Goal: Find specific page/section: Find specific page/section

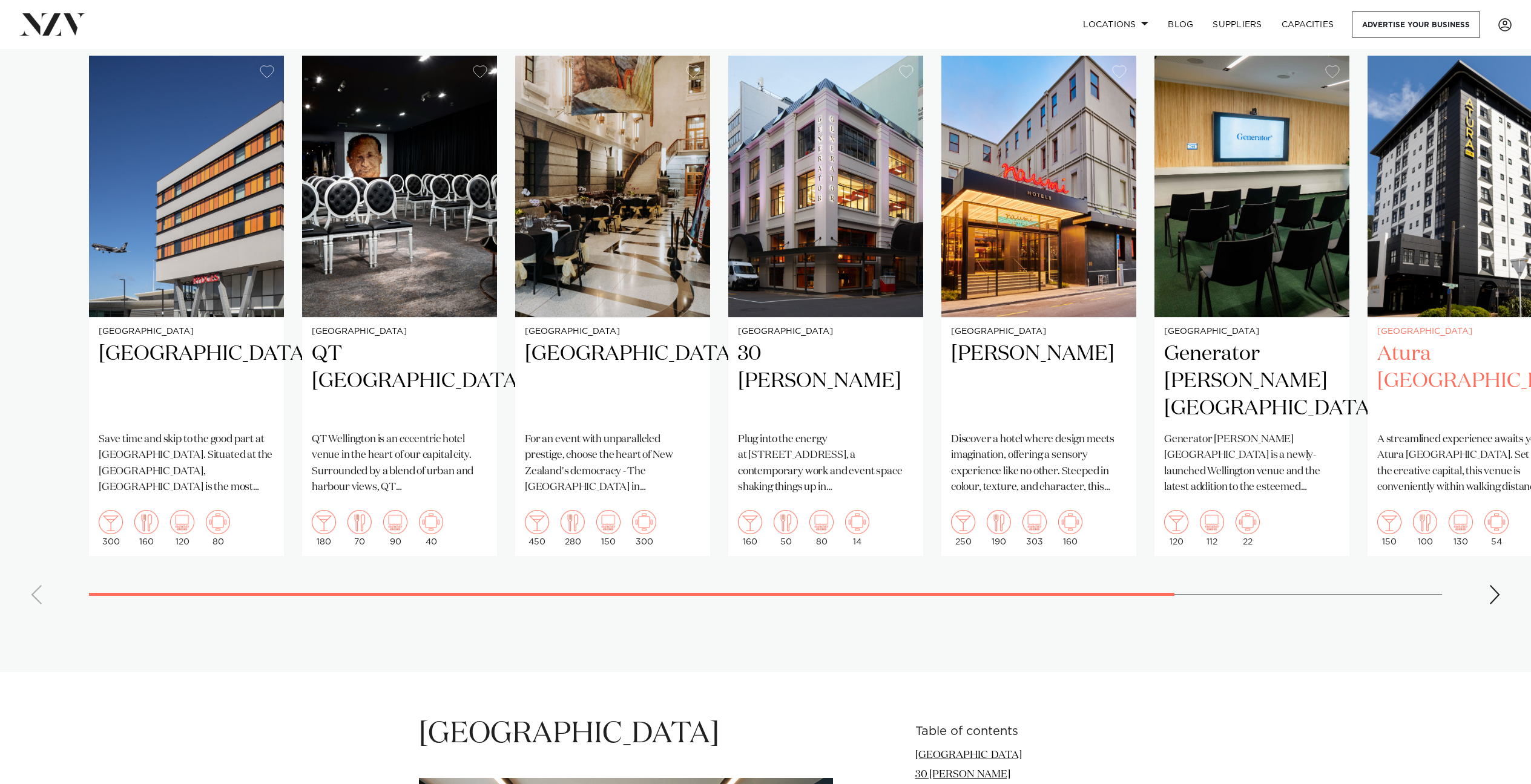
scroll to position [904, 0]
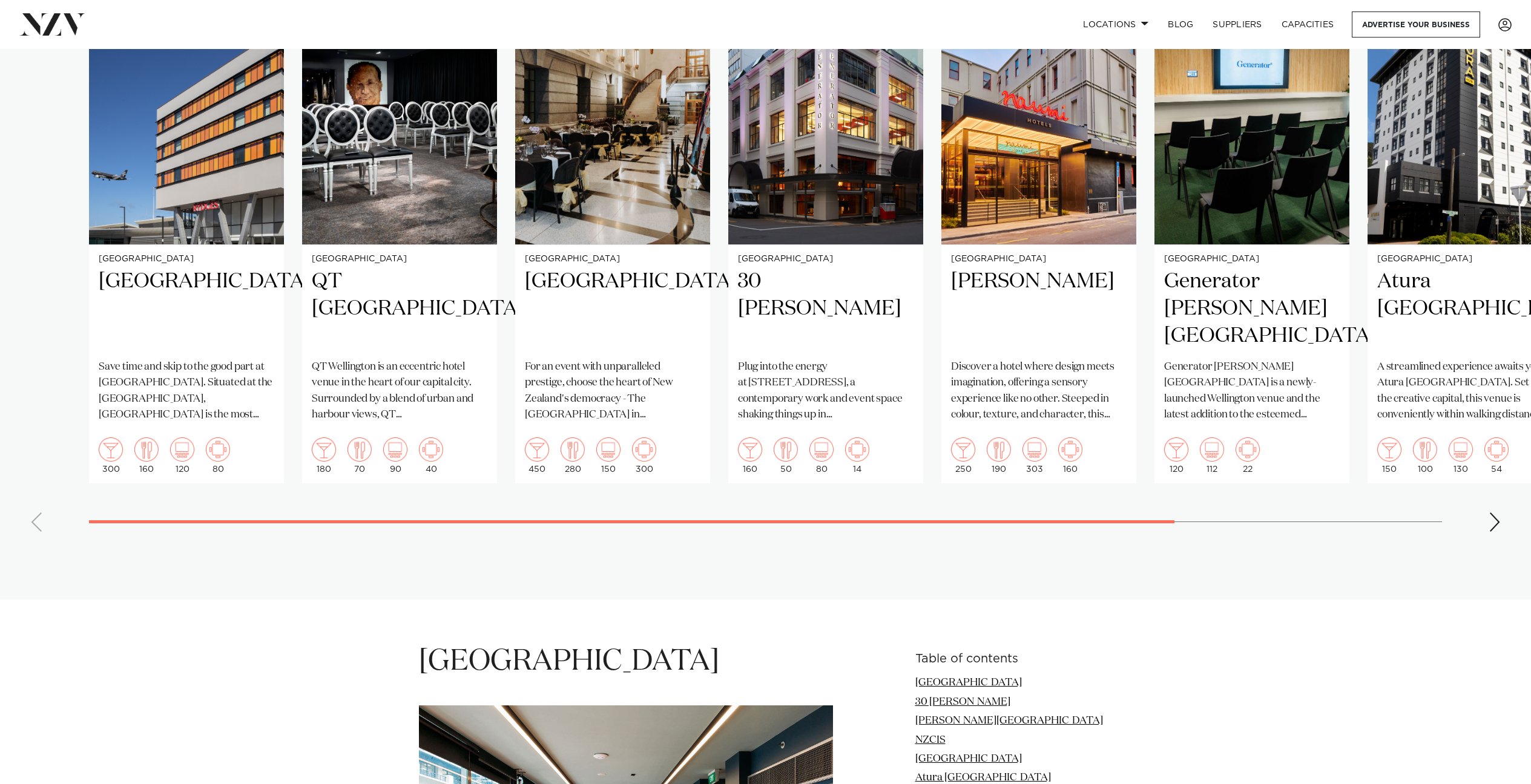
click at [1491, 513] on div "Next slide" at bounding box center [1495, 522] width 12 height 20
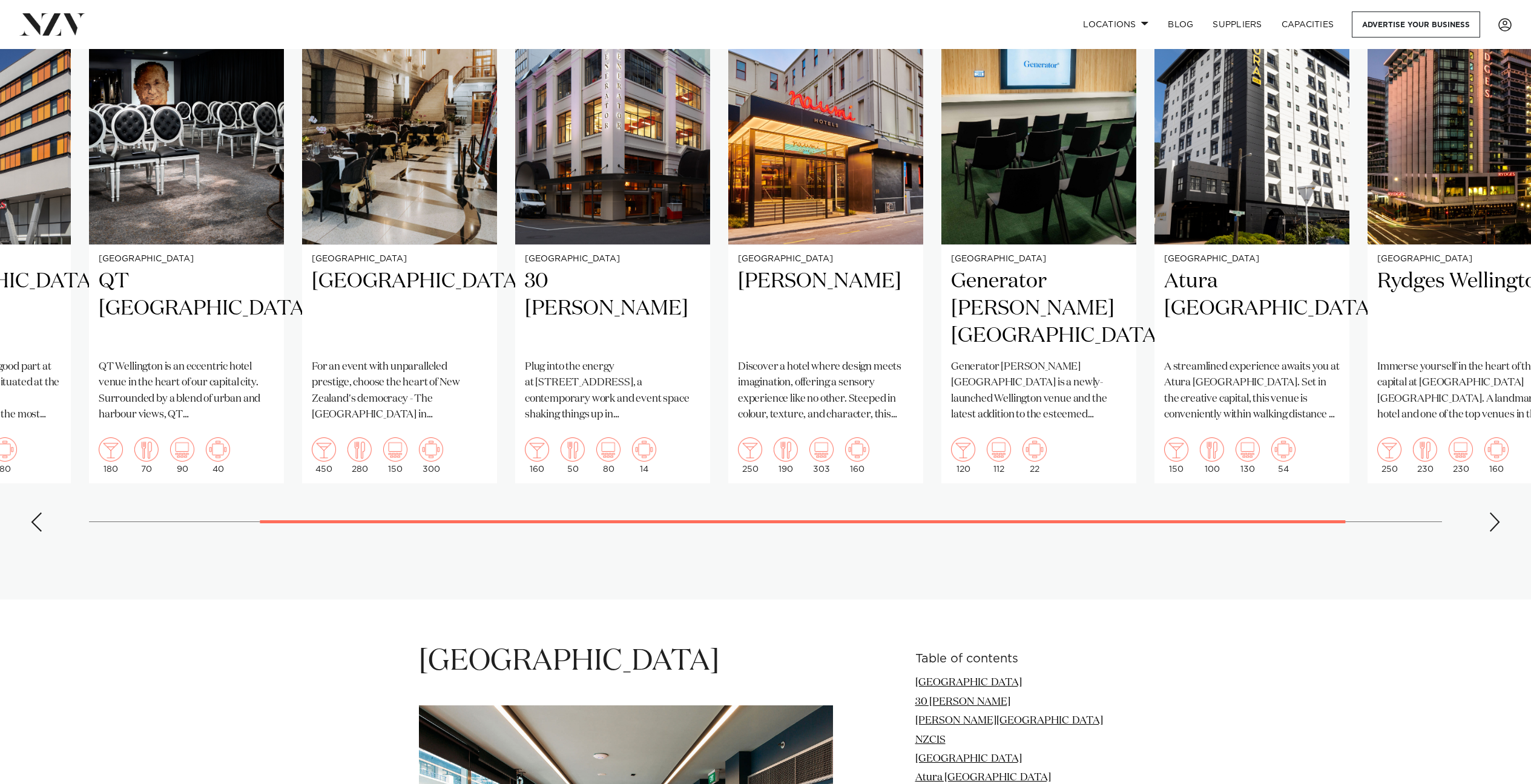
click at [1491, 513] on div "Next slide" at bounding box center [1495, 522] width 12 height 20
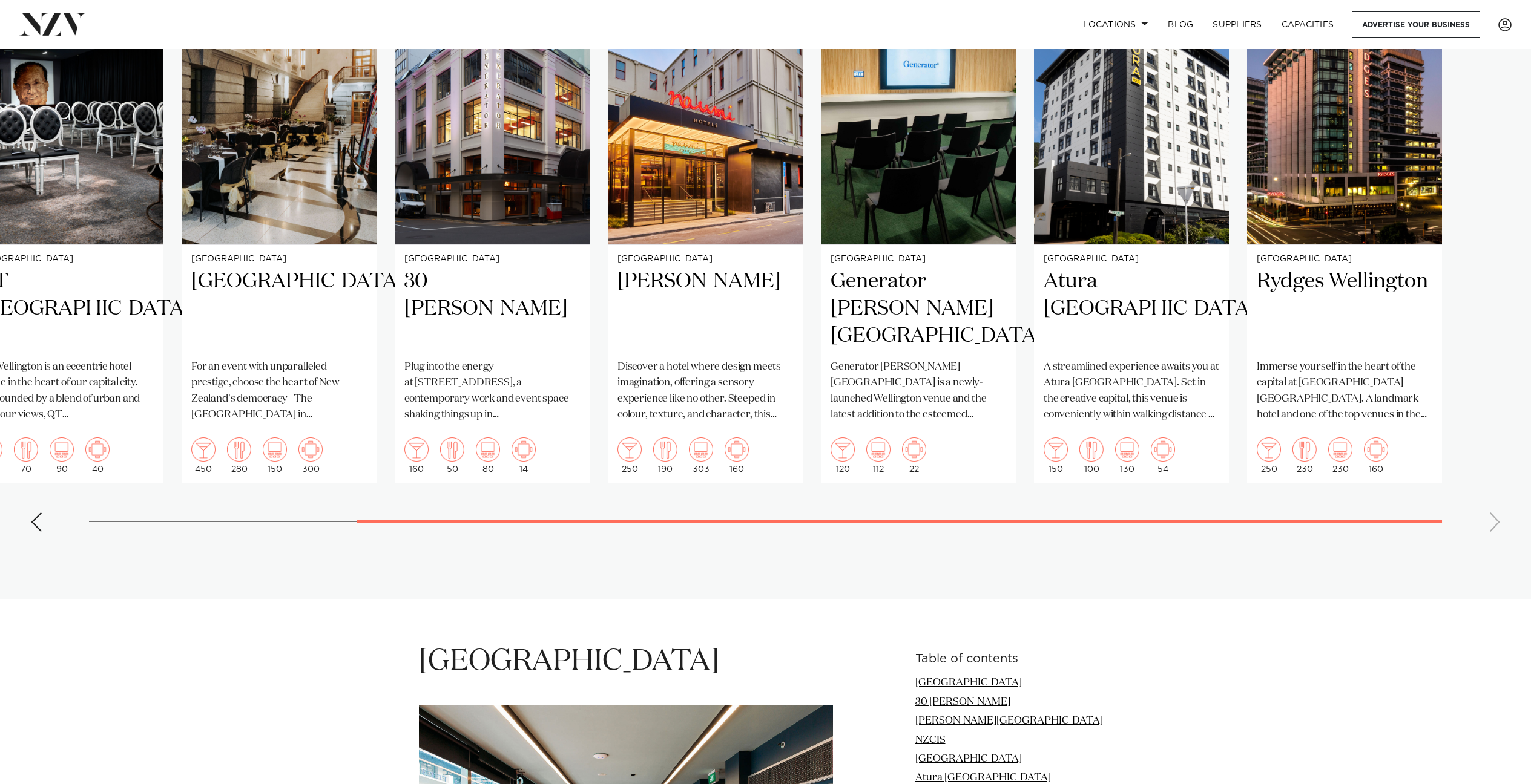
click at [1492, 499] on swiper-container "Wellington Rydges Wellington Airport Save time and skip to the good part at Ryd…" at bounding box center [766, 263] width 1531 height 558
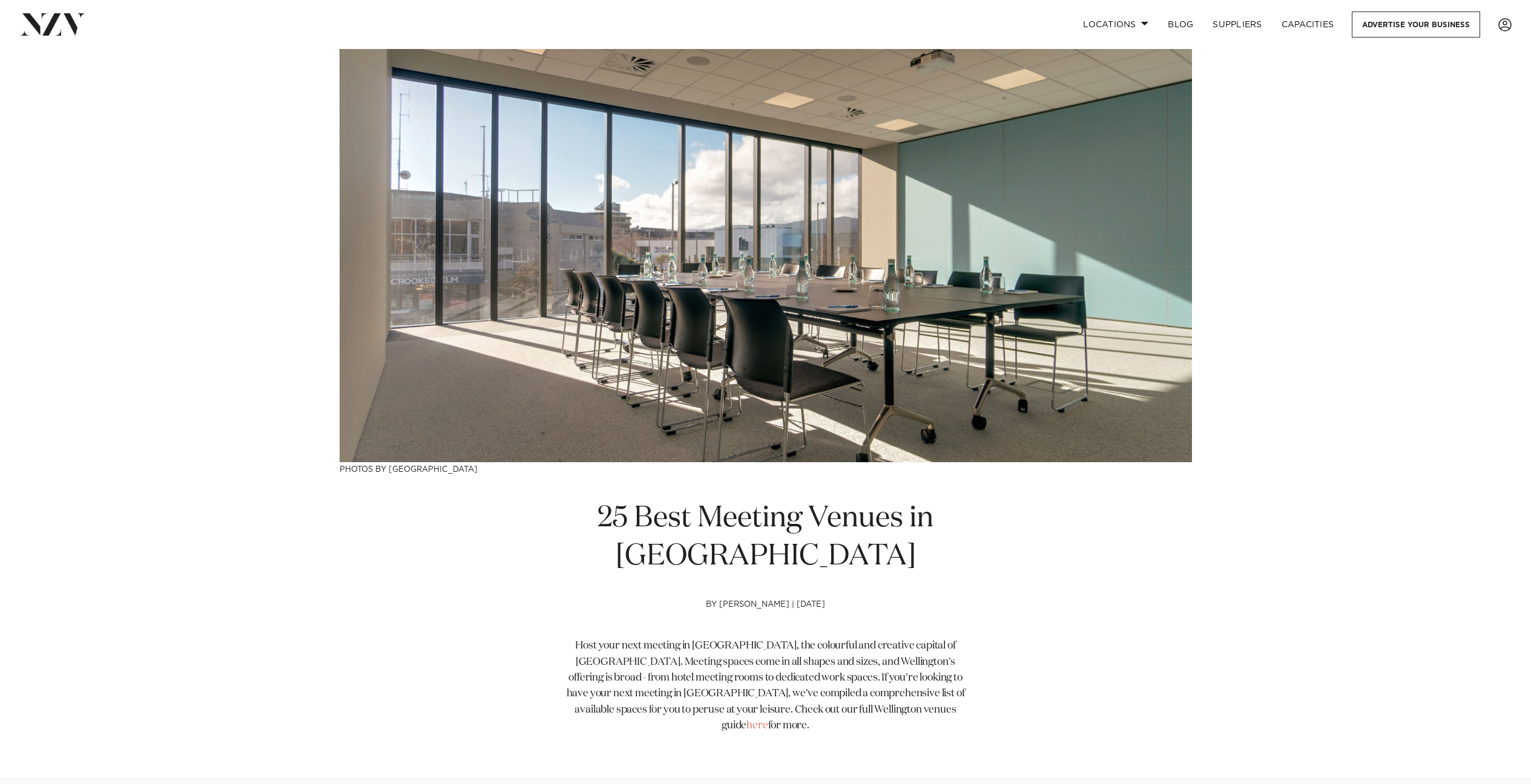
scroll to position [0, 0]
click at [1102, 20] on link "Locations" at bounding box center [1115, 24] width 84 height 26
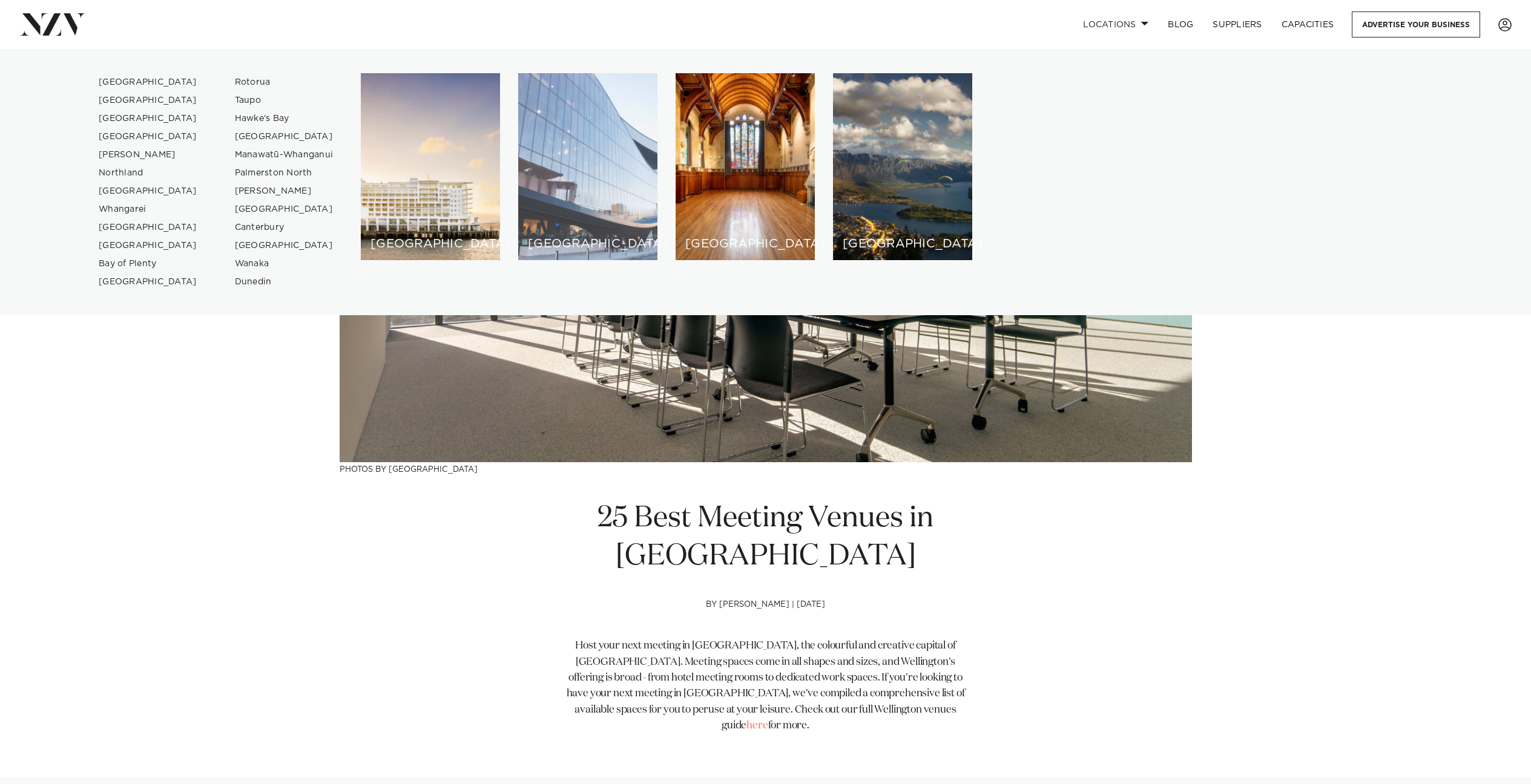
click at [572, 192] on div "[GEOGRAPHIC_DATA]" at bounding box center [588, 166] width 139 height 187
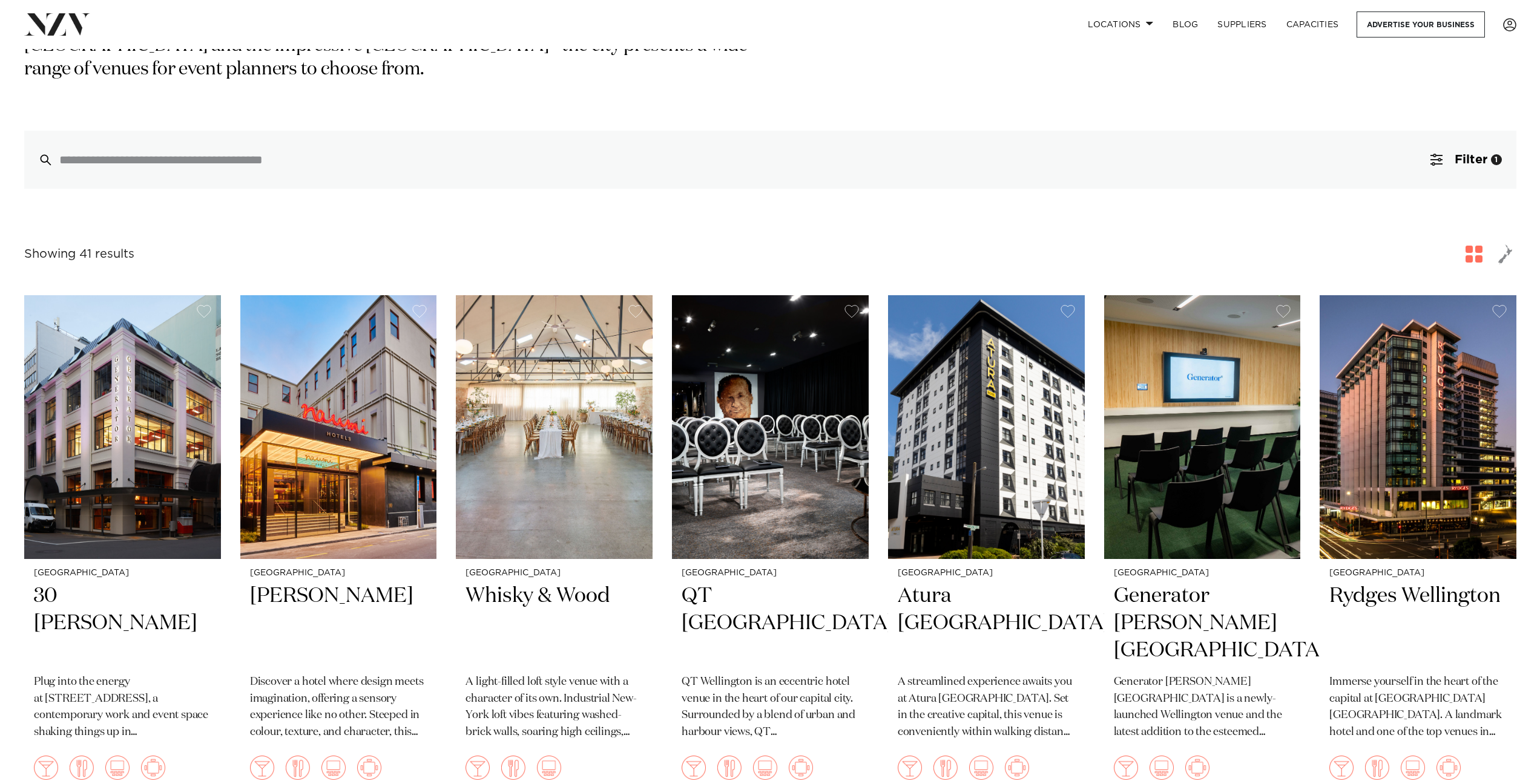
scroll to position [152, 0]
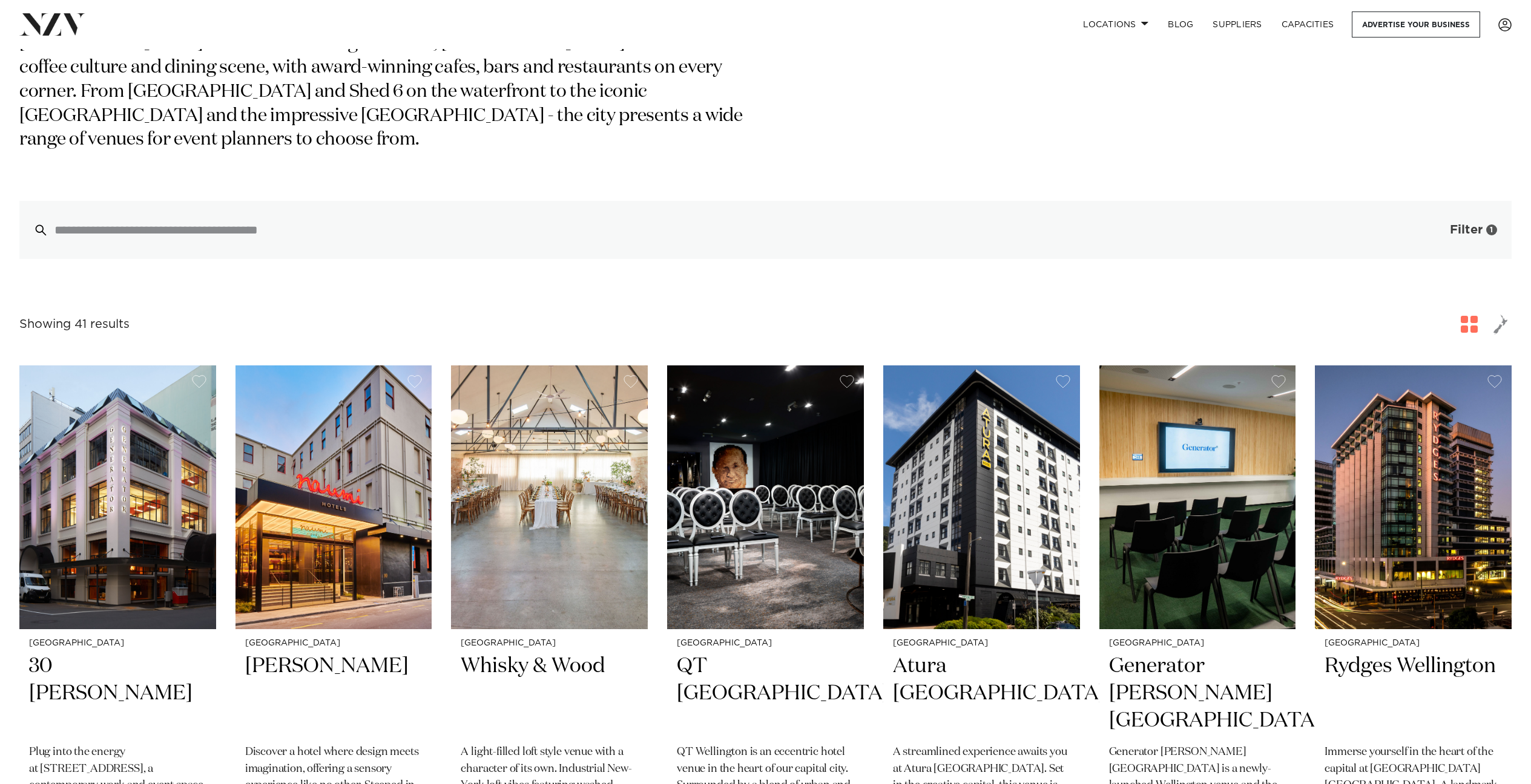
click at [1480, 231] on span "Filter" at bounding box center [1466, 230] width 32 height 12
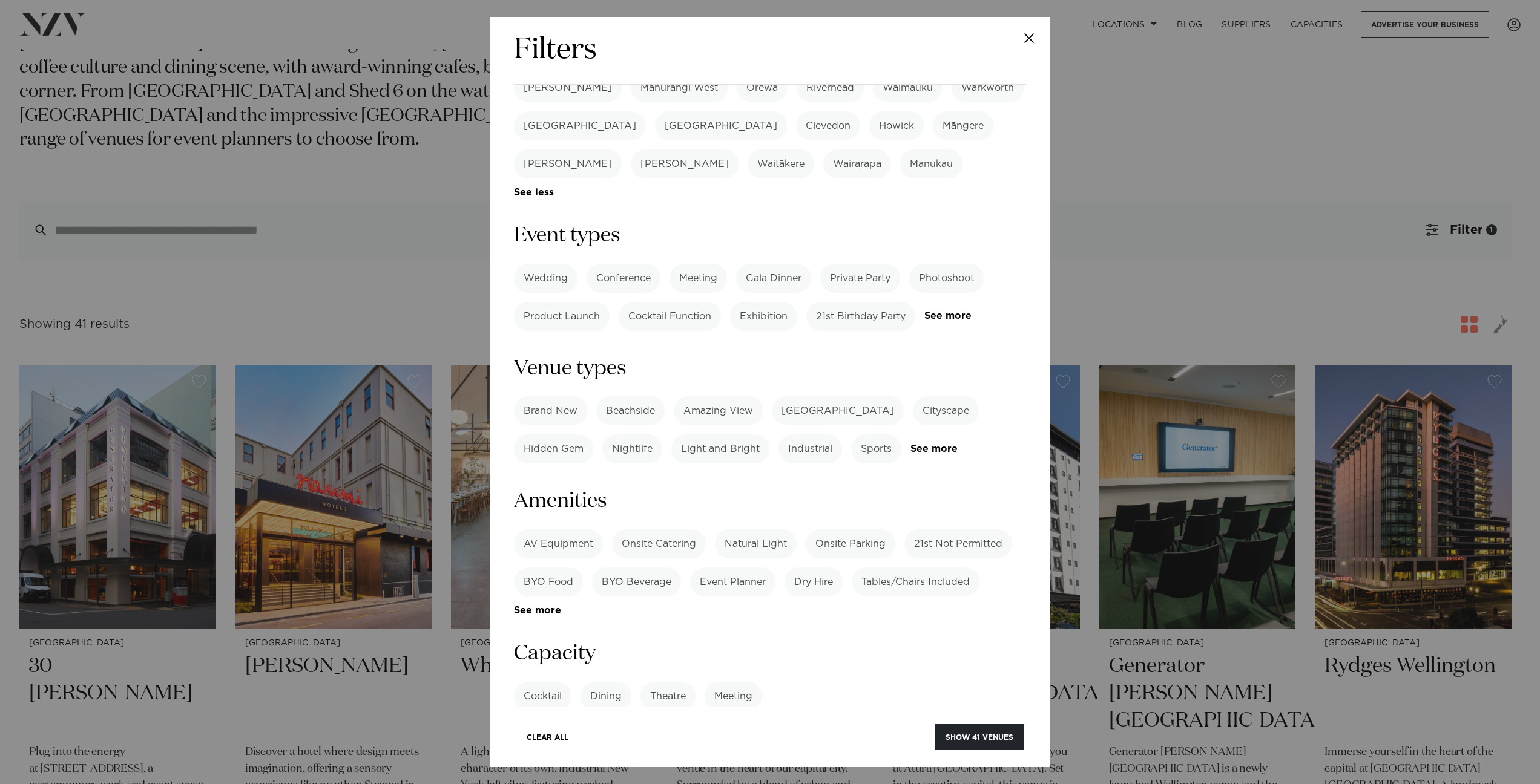
scroll to position [661, 0]
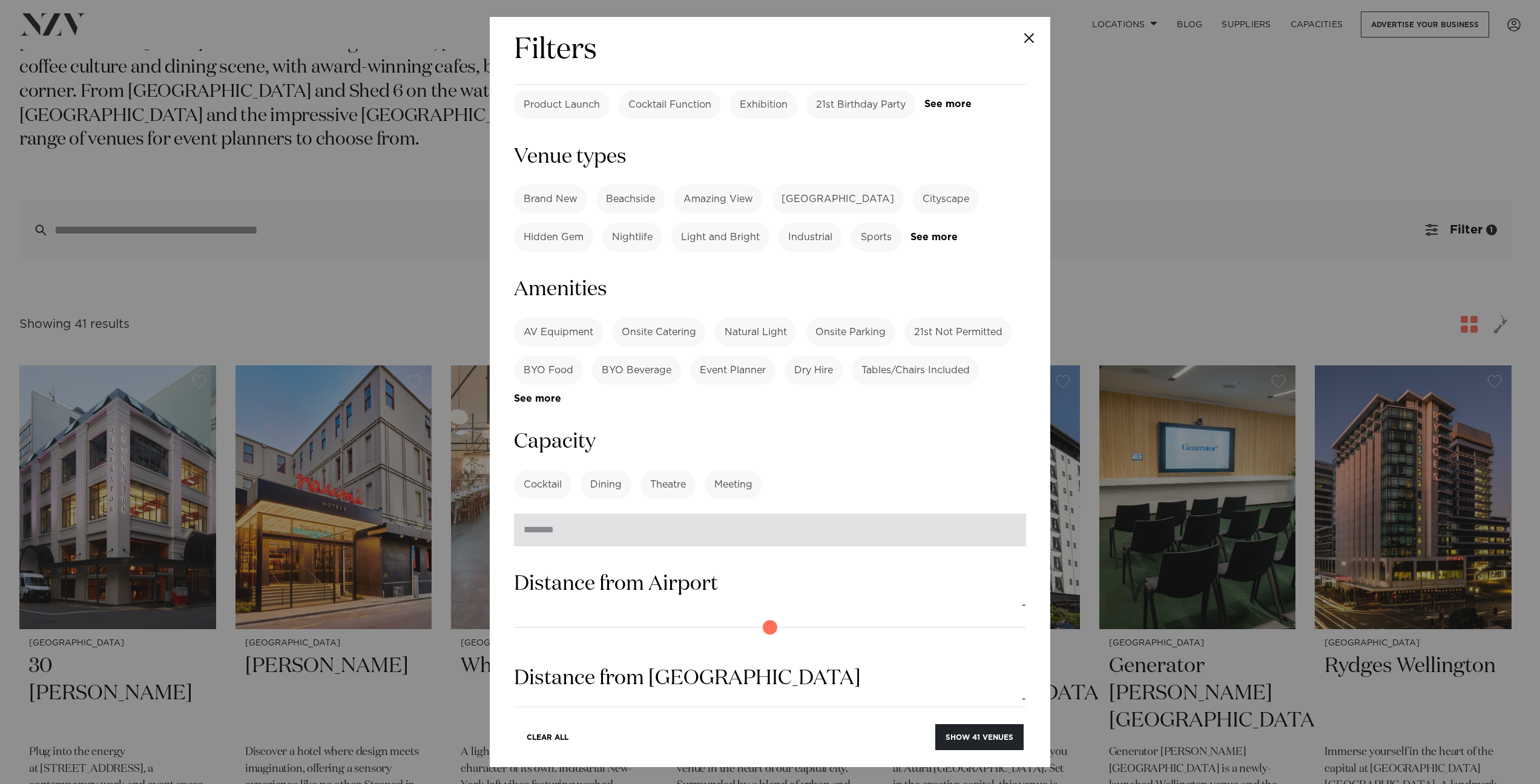
click at [743, 513] on input "number" at bounding box center [769, 529] width 512 height 32
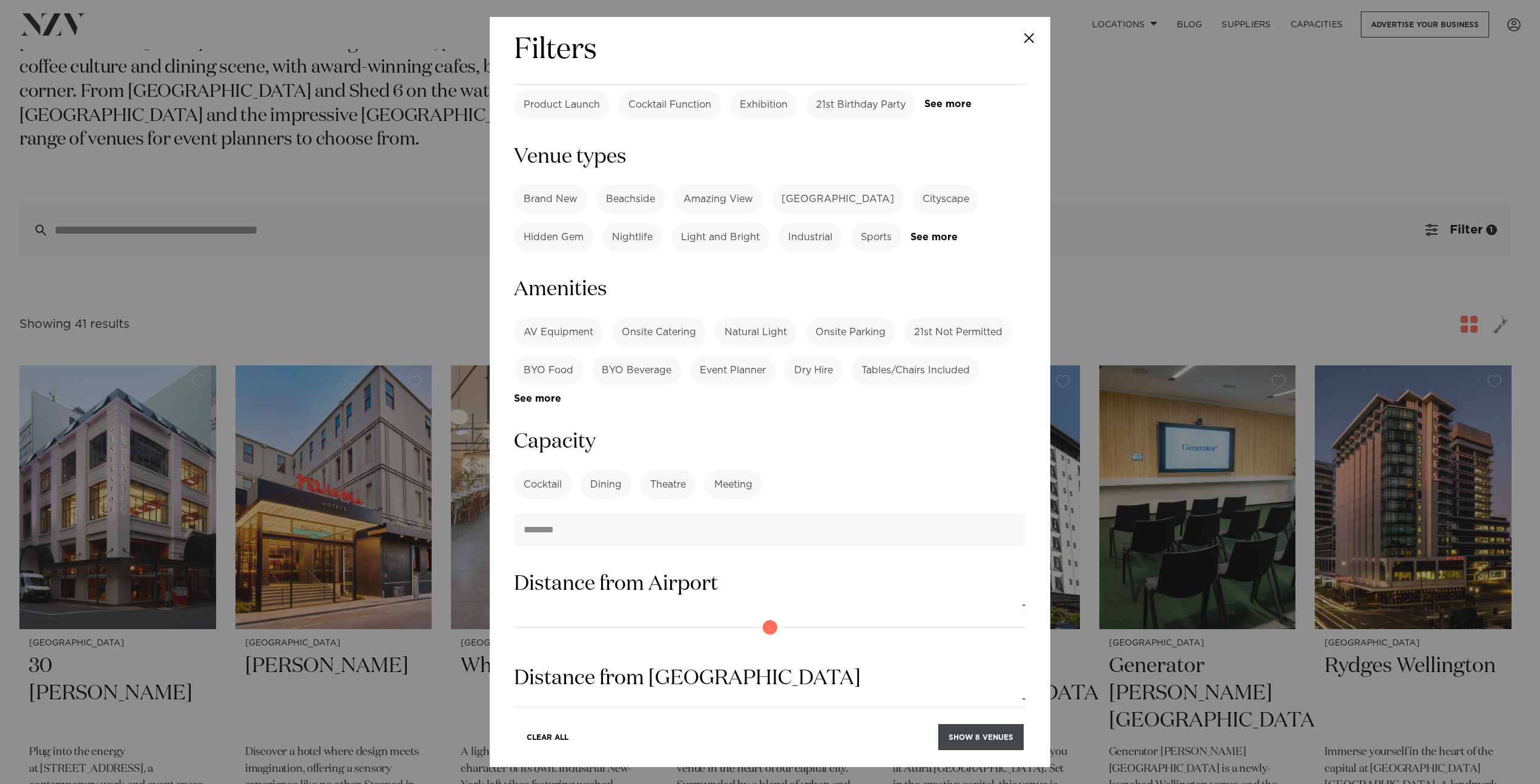
type input "***"
click at [966, 738] on button "Show 8 venues" at bounding box center [981, 737] width 85 height 26
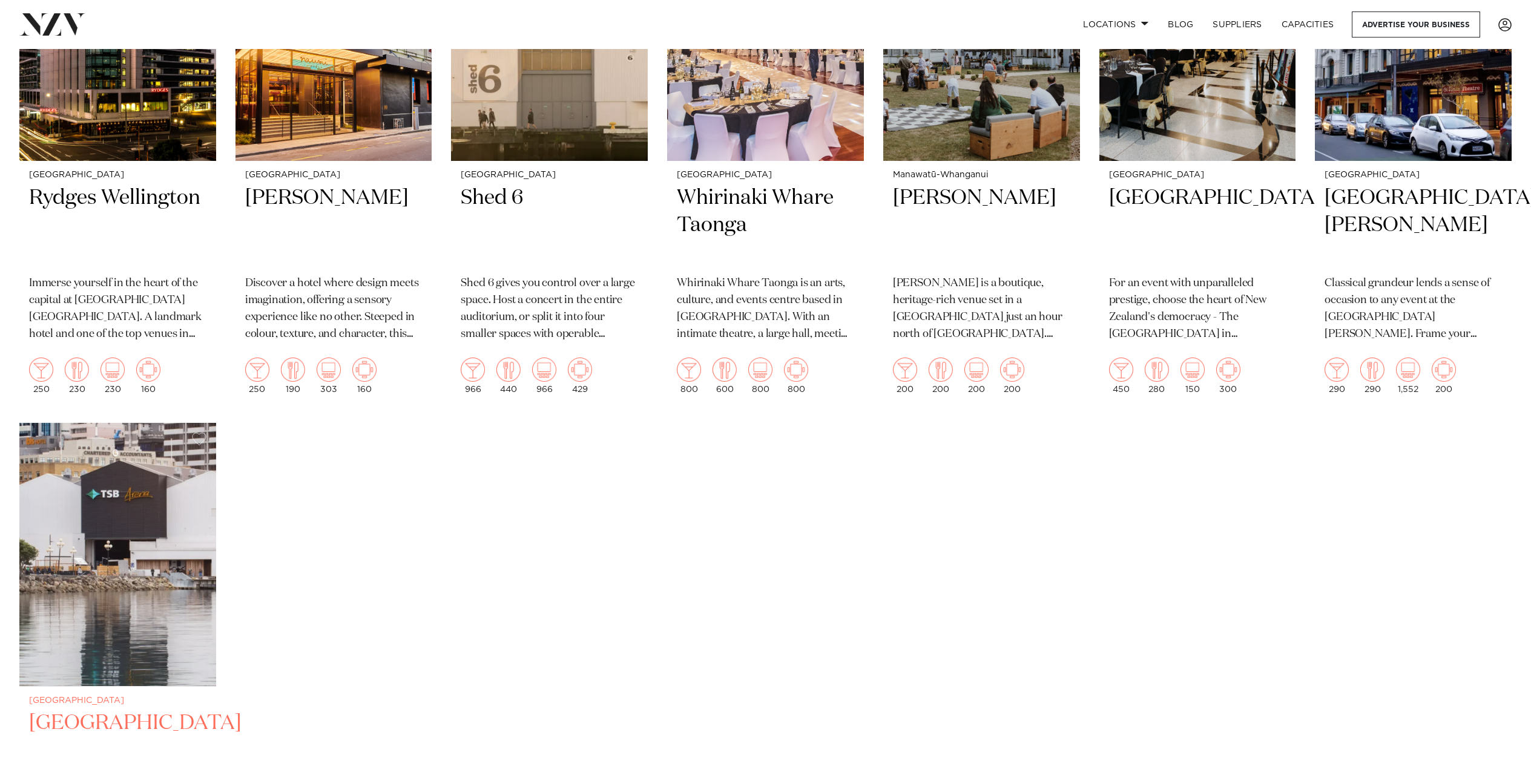
scroll to position [451, 0]
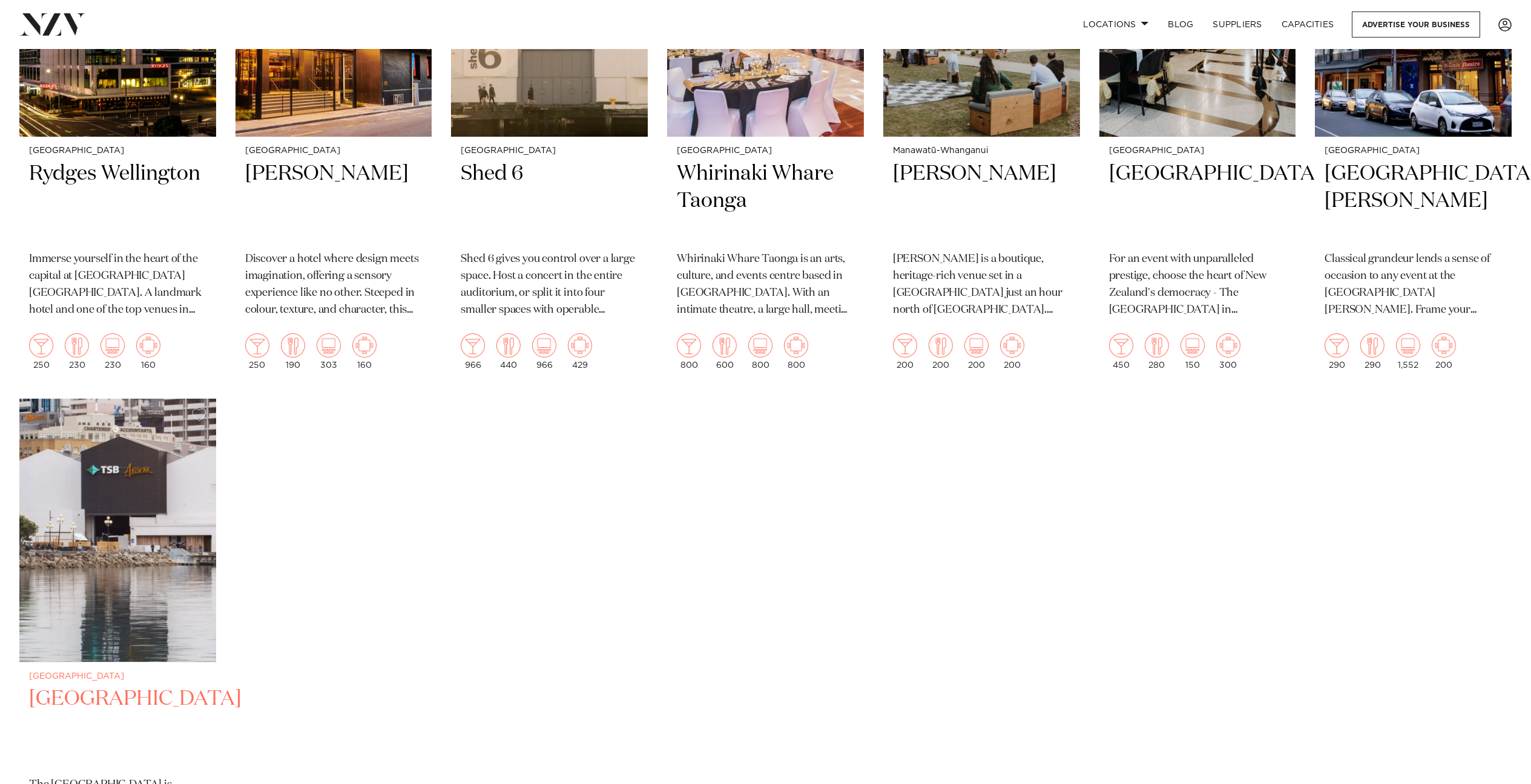
click at [113, 612] on img at bounding box center [118, 531] width 197 height 264
